Goal: Find specific page/section: Find specific page/section

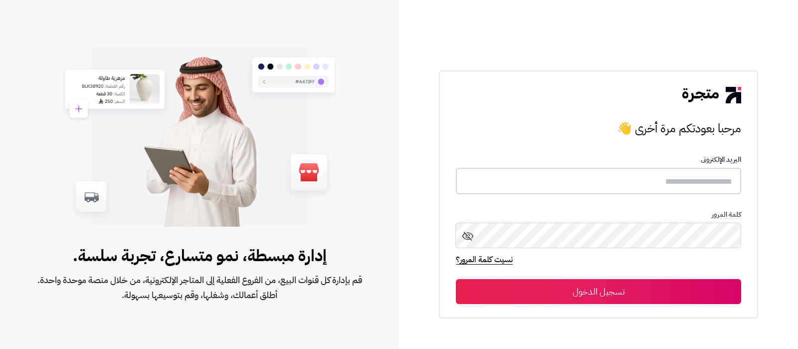
type input "**********"
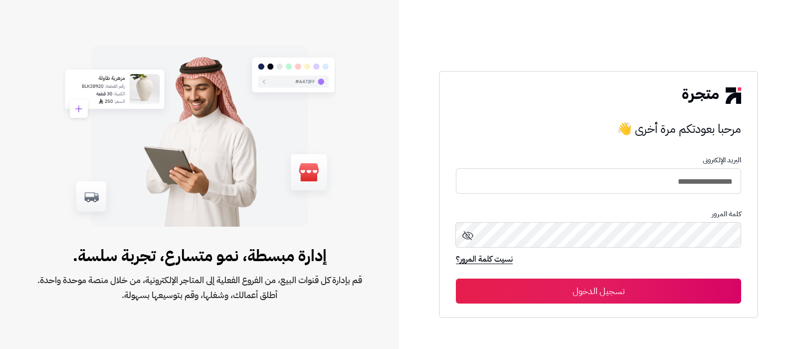
click at [630, 288] on button "تسجيل الدخول" at bounding box center [598, 290] width 285 height 25
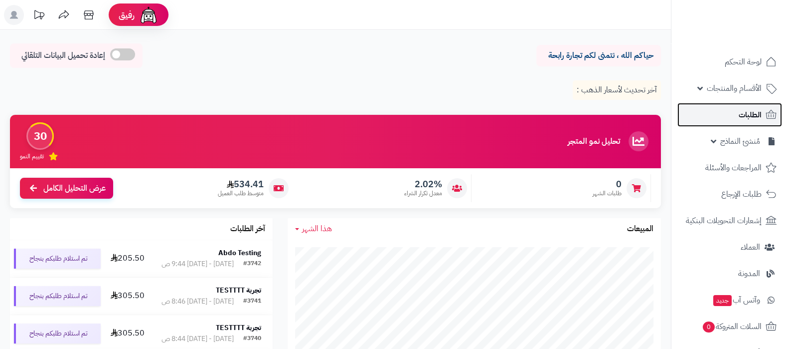
click at [739, 118] on span "الطلبات" at bounding box center [750, 115] width 23 height 14
